Goal: Check status: Check status

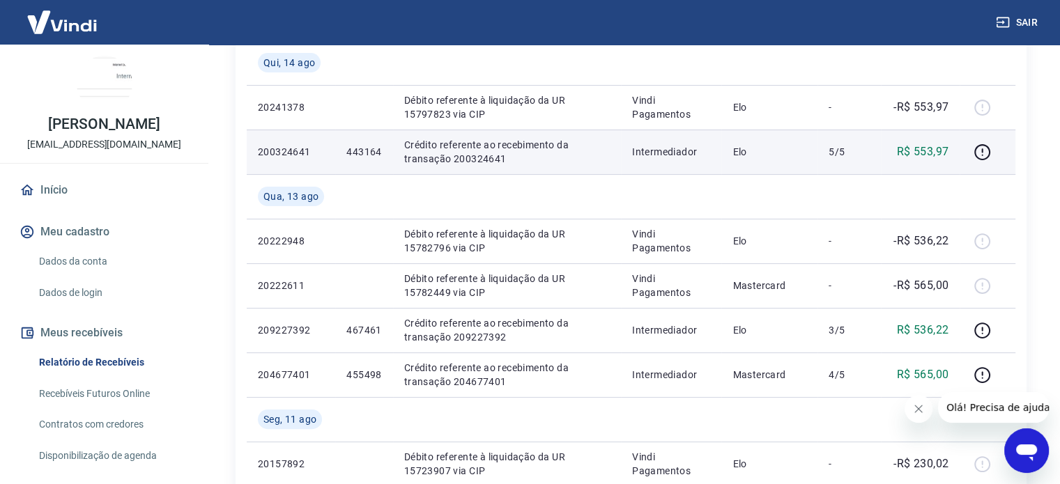
scroll to position [279, 0]
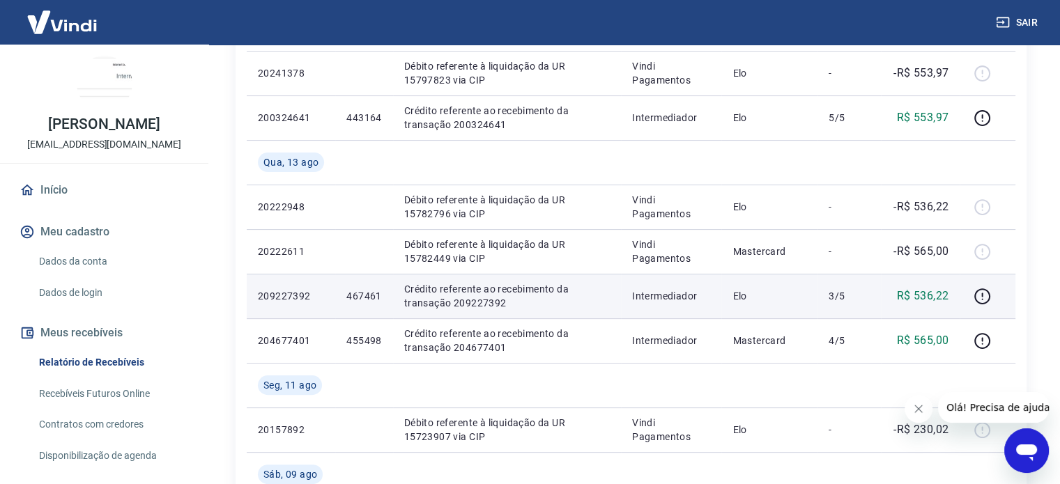
click at [362, 293] on p "467461" at bounding box center [363, 296] width 35 height 14
copy p "467461"
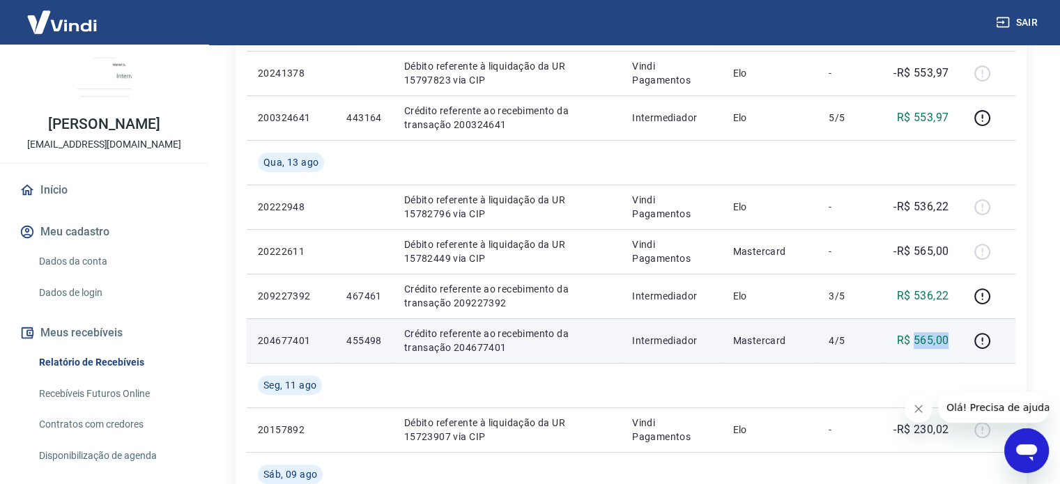
drag, startPoint x: 915, startPoint y: 341, endPoint x: 951, endPoint y: 337, distance: 36.5
click at [951, 337] on td "R$ 565,00" at bounding box center [920, 340] width 79 height 45
click at [353, 342] on p "455498" at bounding box center [363, 341] width 35 height 14
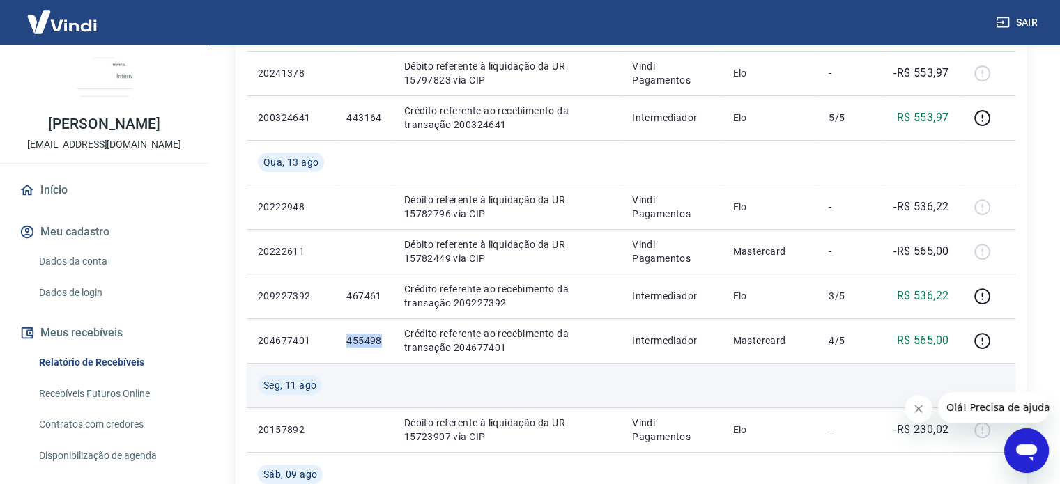
drag, startPoint x: 353, startPoint y: 342, endPoint x: 708, endPoint y: 376, distance: 356.9
click at [356, 344] on p "455498" at bounding box center [363, 341] width 35 height 14
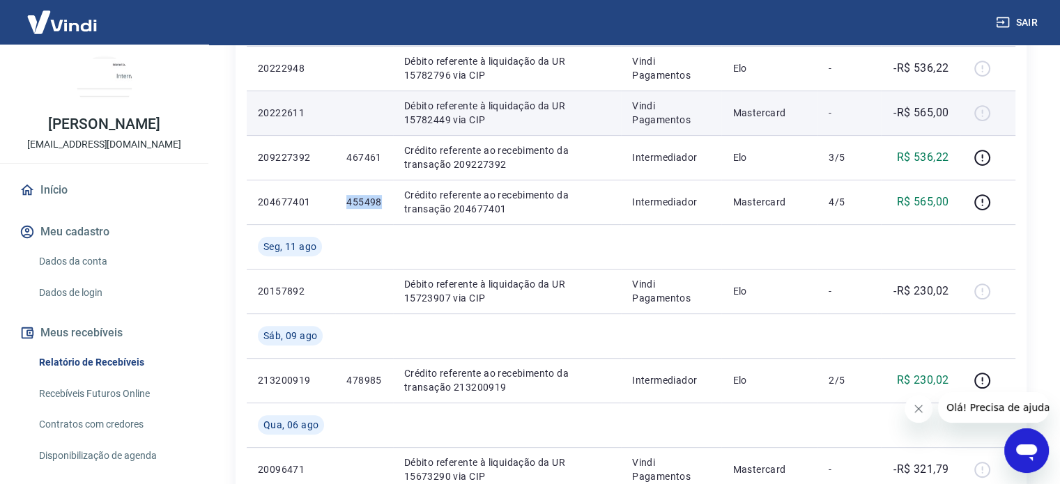
scroll to position [418, 0]
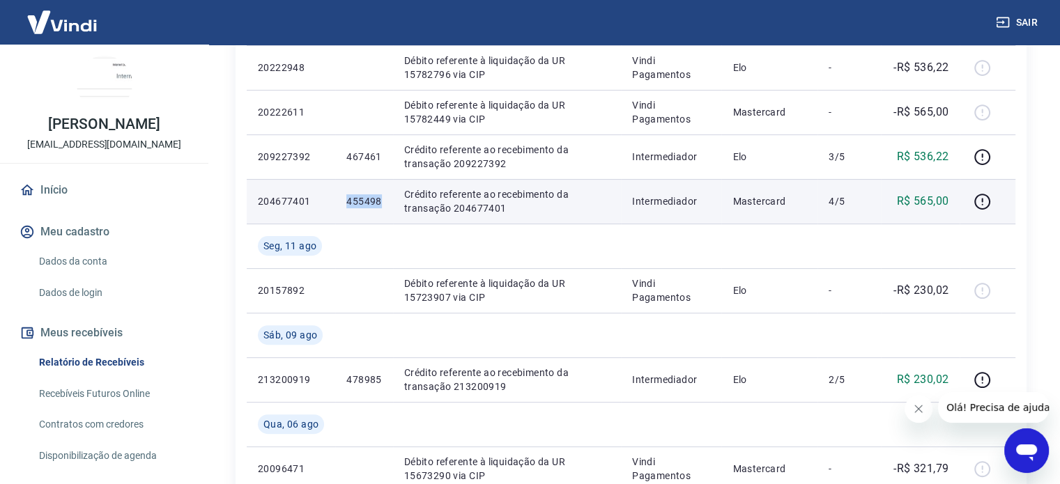
click at [355, 200] on p "455498" at bounding box center [363, 201] width 35 height 14
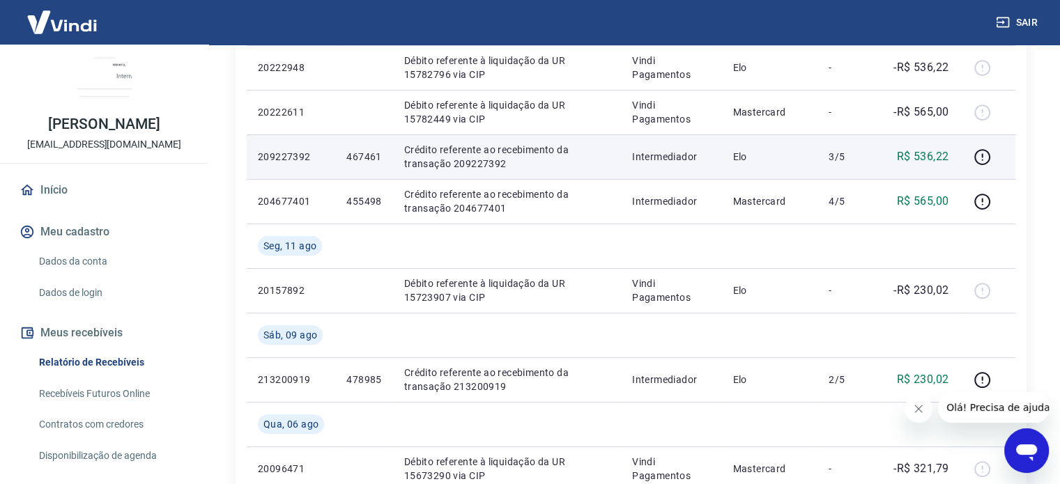
click at [356, 152] on p "467461" at bounding box center [363, 157] width 35 height 14
drag, startPoint x: 911, startPoint y: 159, endPoint x: 950, endPoint y: 158, distance: 38.3
click at [950, 158] on td "R$ 536,22" at bounding box center [920, 156] width 79 height 45
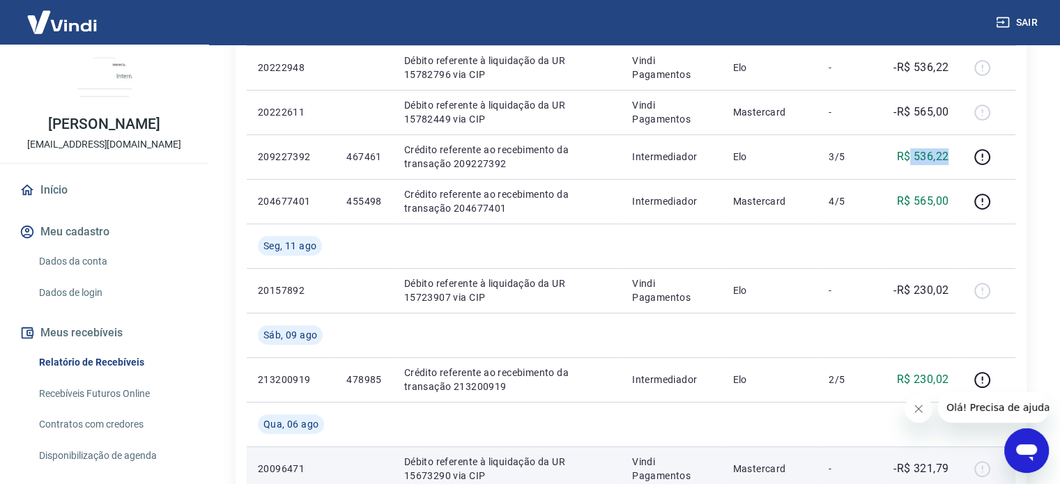
copy p "536,22"
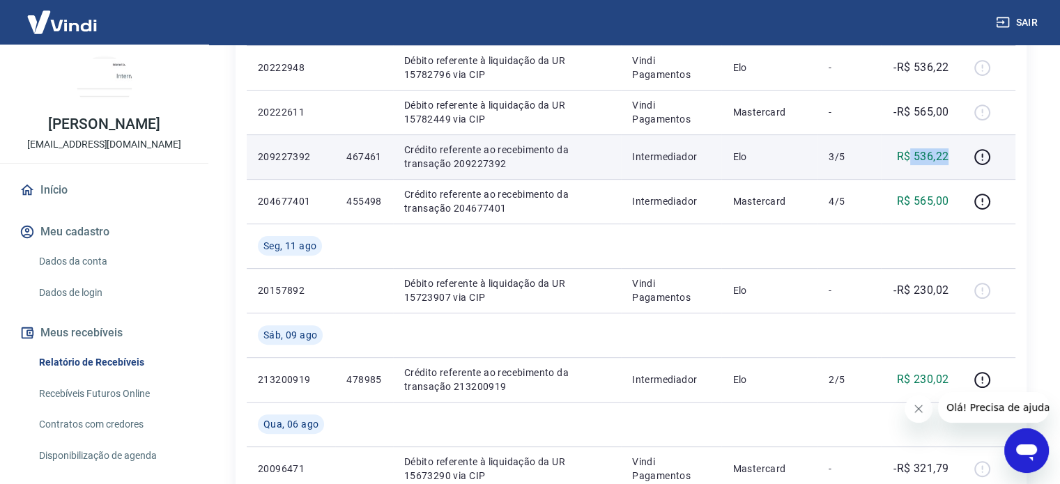
click at [934, 157] on p "R$ 536,22" at bounding box center [923, 156] width 52 height 17
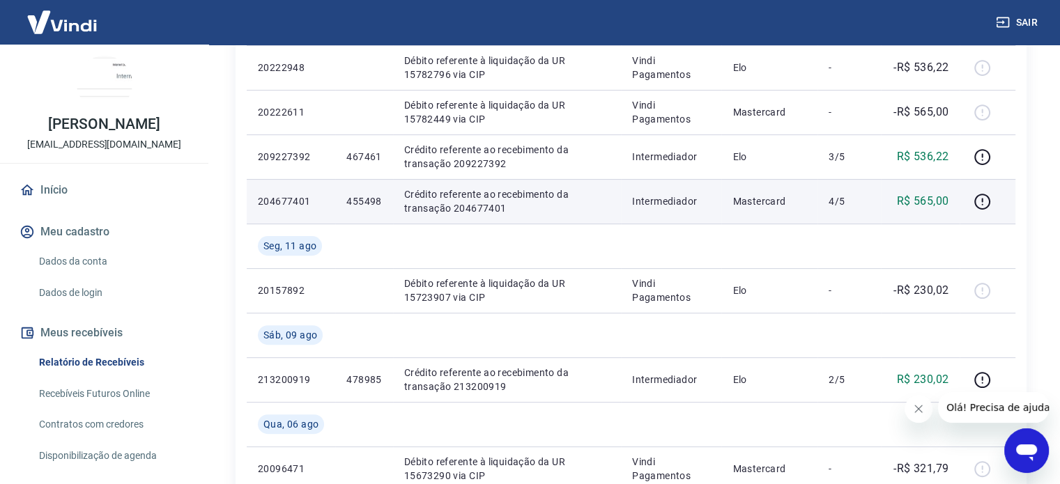
click at [362, 206] on p "455498" at bounding box center [363, 201] width 35 height 14
click at [362, 203] on p "455498" at bounding box center [363, 201] width 35 height 14
copy p "455498"
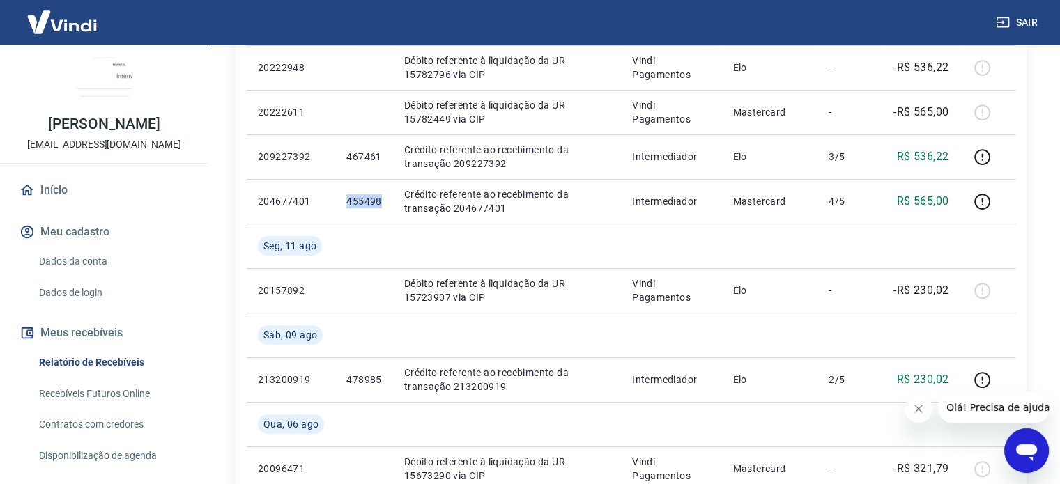
copy p "455498"
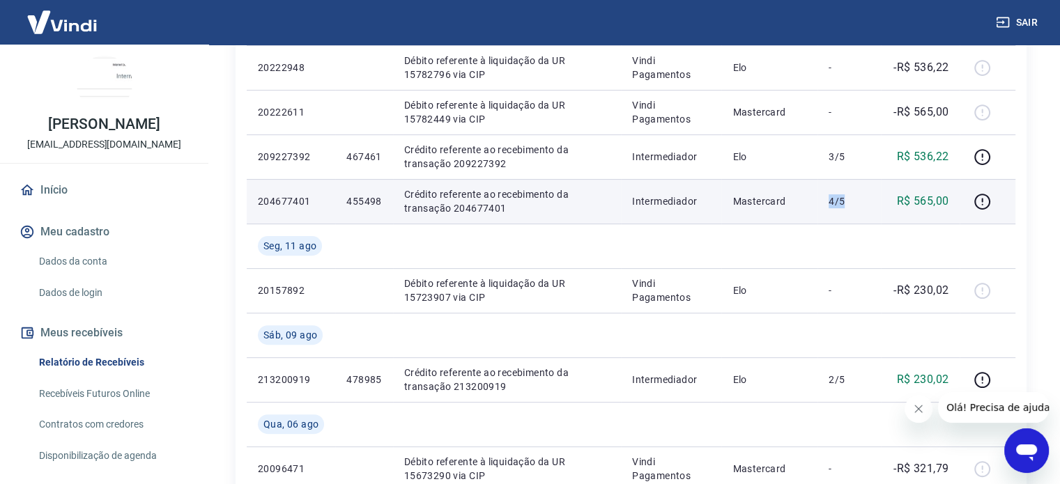
drag, startPoint x: 831, startPoint y: 199, endPoint x: 850, endPoint y: 203, distance: 20.0
click at [850, 203] on p "4/5" at bounding box center [848, 201] width 41 height 14
drag, startPoint x: 916, startPoint y: 200, endPoint x: 948, endPoint y: 203, distance: 31.5
click at [948, 203] on p "R$ 565,00" at bounding box center [923, 201] width 52 height 17
copy p "565,00"
